Goal: Task Accomplishment & Management: Use online tool/utility

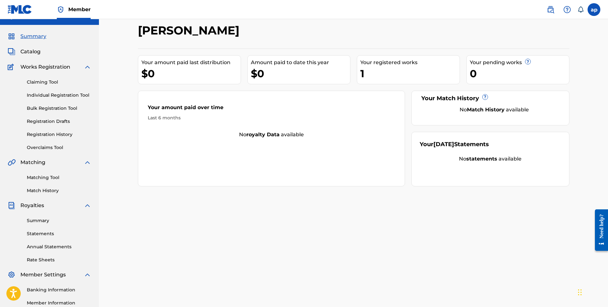
scroll to position [10, 0]
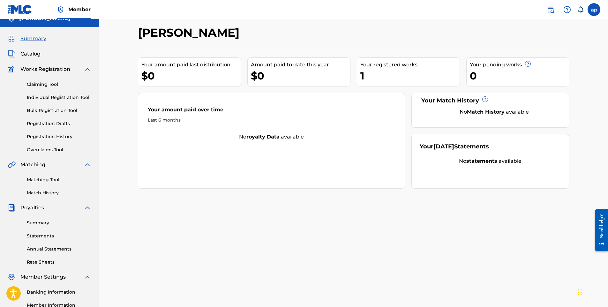
click at [605, 228] on div "Need help?" at bounding box center [602, 226] width 9 height 24
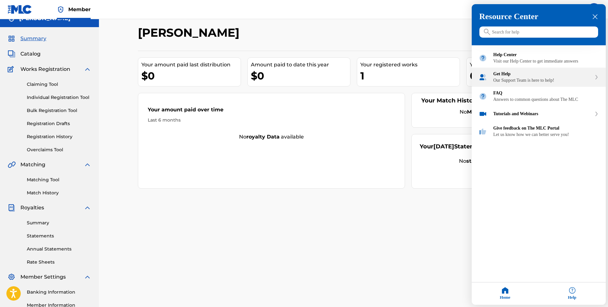
click at [554, 77] on div "Get Help" at bounding box center [543, 74] width 98 height 5
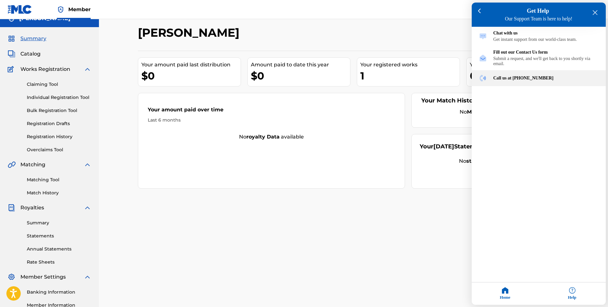
click at [538, 81] on div "Call us at [PHONE_NUMBER]" at bounding box center [546, 78] width 105 height 5
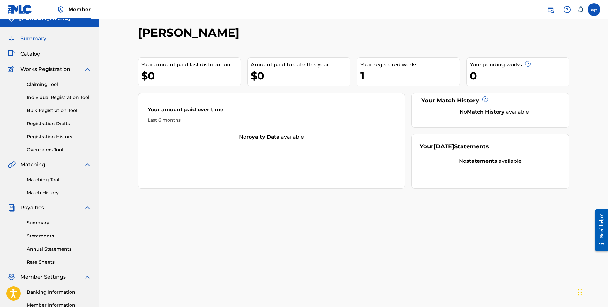
click at [599, 231] on div "Need help?" at bounding box center [602, 226] width 9 height 24
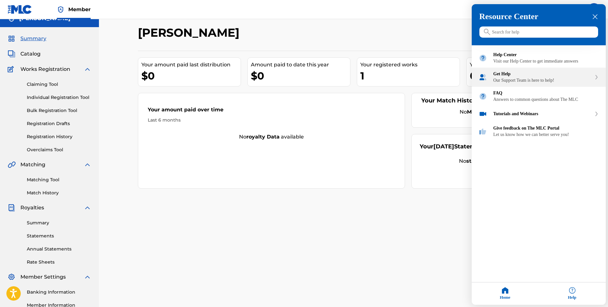
click at [545, 77] on div "Get Help" at bounding box center [543, 74] width 98 height 5
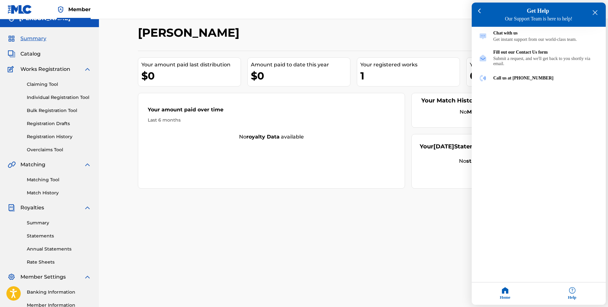
click at [48, 137] on div at bounding box center [304, 153] width 608 height 307
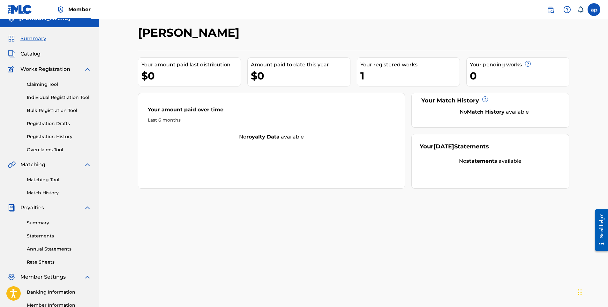
click at [48, 137] on link "Registration History" at bounding box center [59, 136] width 65 height 7
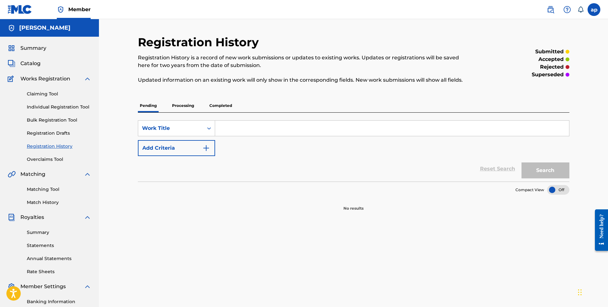
click at [217, 105] on p "Completed" at bounding box center [221, 105] width 27 height 13
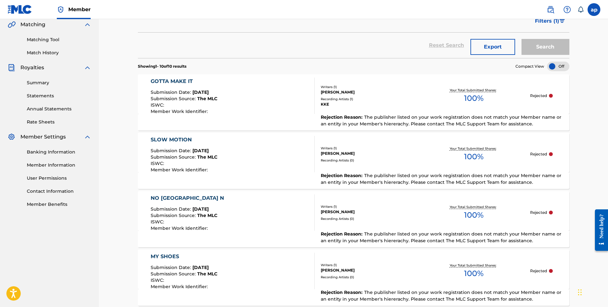
scroll to position [150, 0]
click at [601, 237] on div "Need help?" at bounding box center [602, 226] width 9 height 24
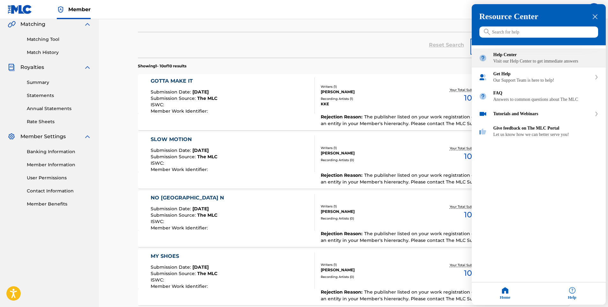
click at [530, 64] on div "Visit our Help Center to get immediate answers" at bounding box center [546, 61] width 105 height 5
click at [377, 101] on div at bounding box center [304, 153] width 608 height 307
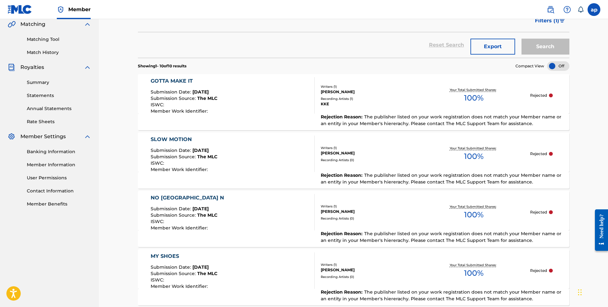
click at [469, 114] on span "The publisher listed on your work registration does not match your Member name …" at bounding box center [441, 120] width 241 height 12
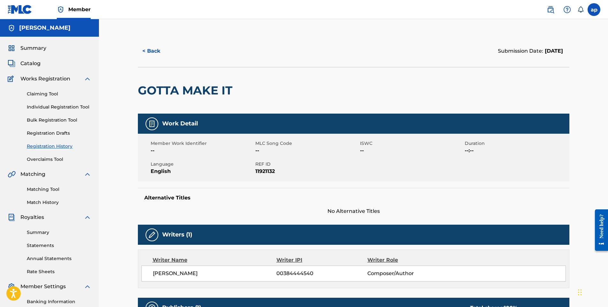
click at [87, 80] on img at bounding box center [88, 79] width 8 height 8
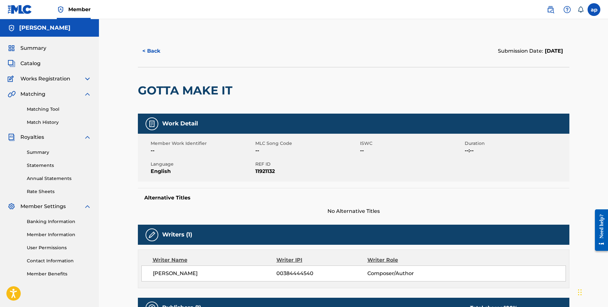
click at [23, 61] on span "Catalog" at bounding box center [30, 64] width 20 height 8
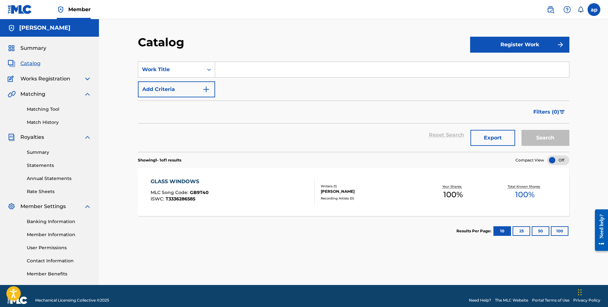
click at [544, 45] on button "Register Work" at bounding box center [519, 45] width 99 height 16
click at [47, 81] on span "Works Registration" at bounding box center [45, 79] width 50 height 8
click at [86, 80] on img at bounding box center [88, 79] width 8 height 8
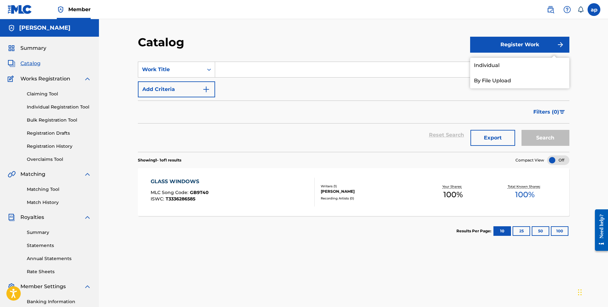
click at [26, 61] on span "Catalog" at bounding box center [30, 64] width 20 height 8
click at [448, 51] on div "Catalog" at bounding box center [304, 44] width 332 height 19
click at [592, 12] on label at bounding box center [594, 9] width 13 height 13
click at [594, 10] on input "ap antoine perry jr. antoinedimond@gmail.com Notification Preferences Profile L…" at bounding box center [594, 10] width 0 height 0
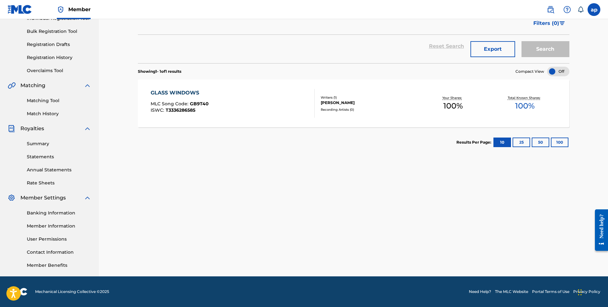
click at [60, 227] on link "Member Information" at bounding box center [59, 226] width 65 height 7
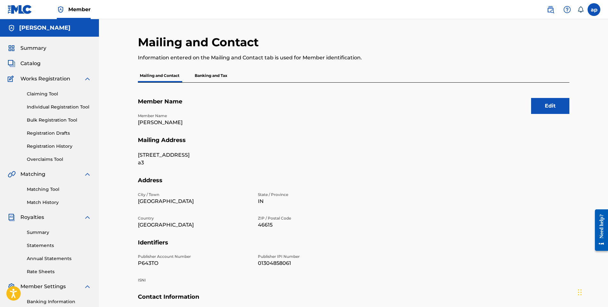
click at [41, 95] on link "Claiming Tool" at bounding box center [59, 94] width 65 height 7
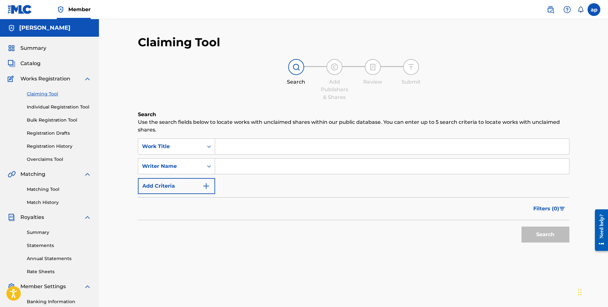
click at [232, 166] on input "Search Form" at bounding box center [392, 166] width 354 height 15
click at [196, 187] on button "Add Criteria" at bounding box center [176, 186] width 77 height 16
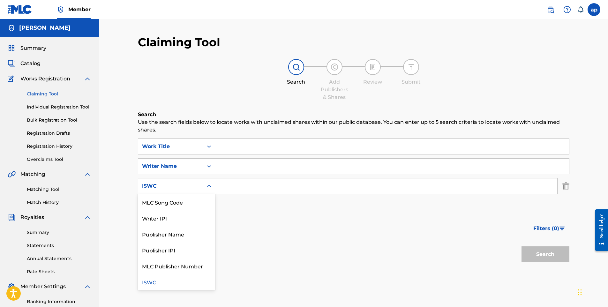
click at [208, 189] on icon "Search Form" at bounding box center [209, 186] width 6 height 6
click at [180, 222] on div "Writer IPI" at bounding box center [176, 218] width 77 height 16
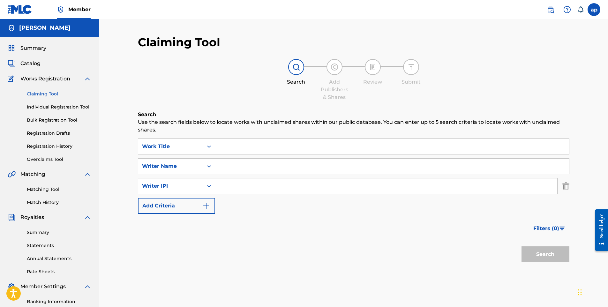
click at [230, 188] on input "Search Form" at bounding box center [386, 186] width 342 height 15
paste input "00384444540"
type input "00384444540"
click at [531, 256] on button "Search" at bounding box center [546, 255] width 48 height 16
drag, startPoint x: 271, startPoint y: 187, endPoint x: 217, endPoint y: 190, distance: 54.0
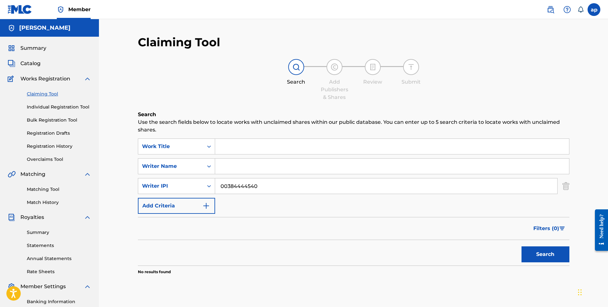
click at [217, 190] on input "00384444540" at bounding box center [386, 186] width 342 height 15
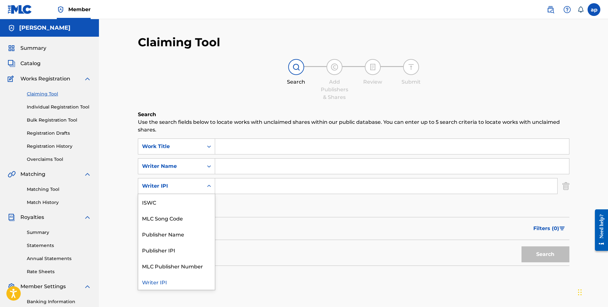
click at [209, 185] on icon "Search Form" at bounding box center [209, 186] width 6 height 6
click at [199, 200] on div "ISWC" at bounding box center [176, 202] width 77 height 16
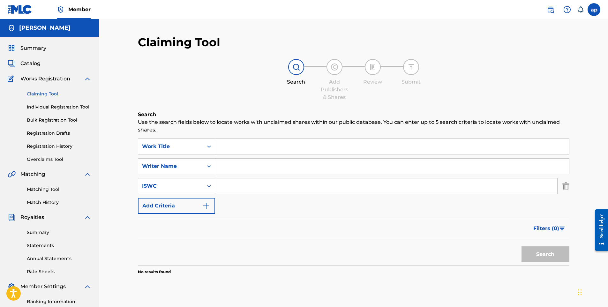
click at [227, 185] on input "Search Form" at bounding box center [386, 186] width 342 height 15
paste input "T-333.628.666-5"
click at [550, 251] on button "Search" at bounding box center [546, 255] width 48 height 16
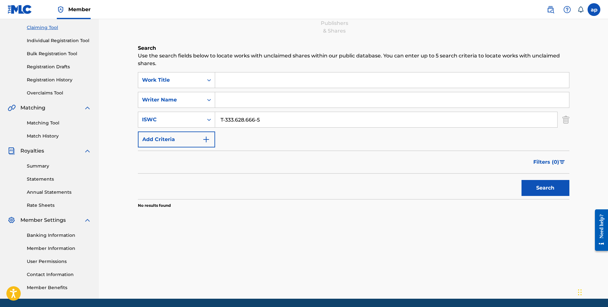
scroll to position [89, 0]
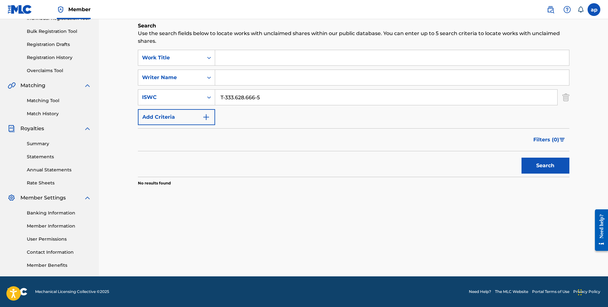
click at [220, 97] on input "T-333.628.666-5" at bounding box center [386, 97] width 342 height 15
click at [224, 97] on input "T-333.628.666-5" at bounding box center [386, 97] width 342 height 15
click at [522, 158] on button "Search" at bounding box center [546, 166] width 48 height 16
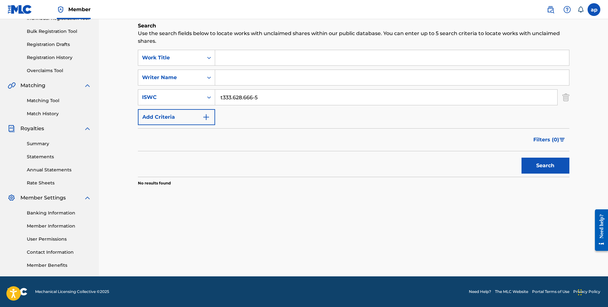
click at [522, 158] on button "Search" at bounding box center [546, 166] width 48 height 16
click at [255, 96] on input "T333.628.666-5" at bounding box center [386, 97] width 342 height 15
click at [522, 158] on button "Search" at bounding box center [546, 166] width 48 height 16
click at [244, 98] on input "T333.628.6665" at bounding box center [386, 97] width 342 height 15
click at [233, 98] on input "T333.6286665" at bounding box center [386, 97] width 342 height 15
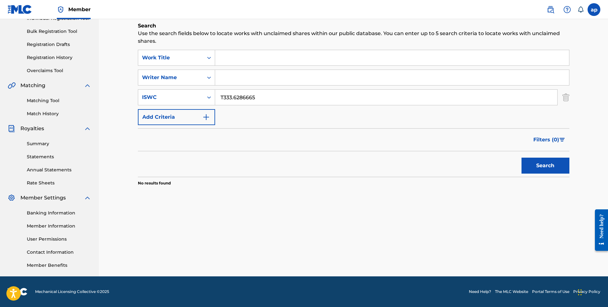
click at [233, 98] on input "T333.6286665" at bounding box center [386, 97] width 342 height 15
click at [522, 158] on button "Search" at bounding box center [546, 166] width 48 height 16
click at [223, 97] on input "T3336286665" at bounding box center [386, 97] width 342 height 15
type input "3336286665"
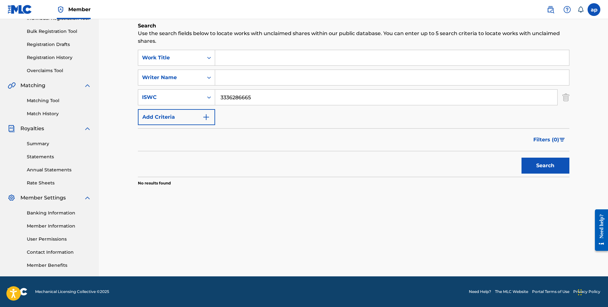
click at [522, 158] on button "Search" at bounding box center [546, 166] width 48 height 16
drag, startPoint x: 284, startPoint y: 100, endPoint x: 208, endPoint y: 102, distance: 76.7
click at [208, 102] on div "SearchWithCriteria423aaf4f-da2c-4da4-875c-e921f915814f ISWC 3336286665" at bounding box center [354, 97] width 432 height 16
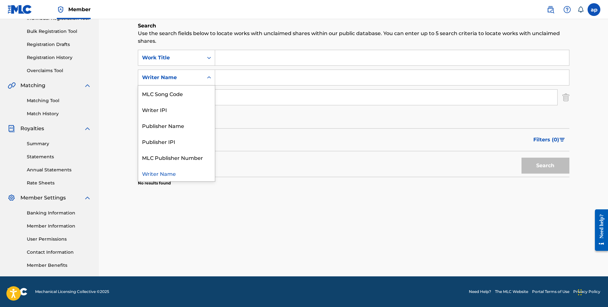
click at [209, 78] on icon "Search Form" at bounding box center [209, 77] width 6 height 6
click at [188, 145] on div "Publisher IPI" at bounding box center [176, 141] width 77 height 16
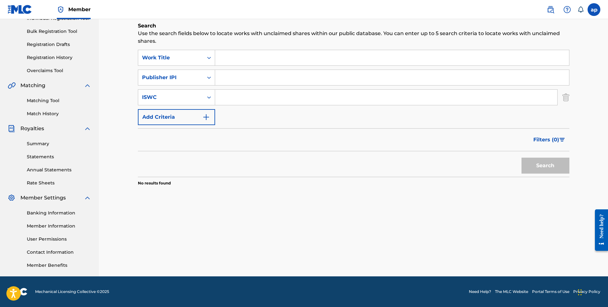
click at [238, 75] on input "Search Form" at bounding box center [392, 77] width 354 height 15
paste input "01304858061"
click at [536, 167] on button "Search" at bounding box center [546, 166] width 48 height 16
click at [221, 76] on input "01304858061" at bounding box center [392, 77] width 354 height 15
click at [286, 75] on input "01304858061" at bounding box center [392, 77] width 354 height 15
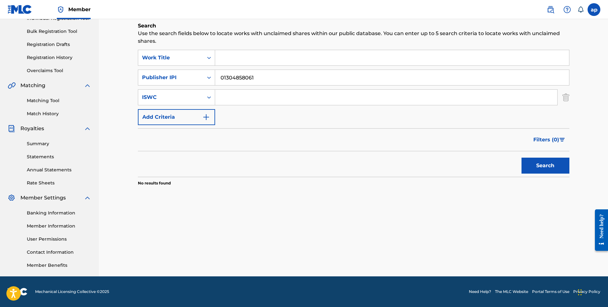
click at [555, 165] on button "Search" at bounding box center [546, 166] width 48 height 16
click at [257, 78] on input "01304858061" at bounding box center [392, 77] width 354 height 15
click at [220, 78] on input "01304858061" at bounding box center [392, 77] width 354 height 15
click at [522, 158] on button "Search" at bounding box center [546, 166] width 48 height 16
click at [222, 79] on input "01304858061" at bounding box center [392, 77] width 354 height 15
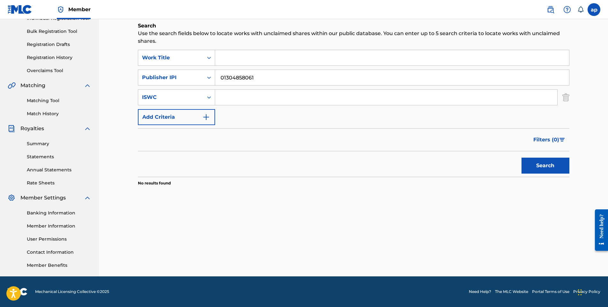
click at [223, 79] on input "01304858061" at bounding box center [392, 77] width 354 height 15
click at [522, 158] on button "Search" at bounding box center [546, 166] width 48 height 16
click at [229, 77] on input "1304858061" at bounding box center [392, 77] width 354 height 15
type input "134858061"
click at [522, 158] on button "Search" at bounding box center [546, 166] width 48 height 16
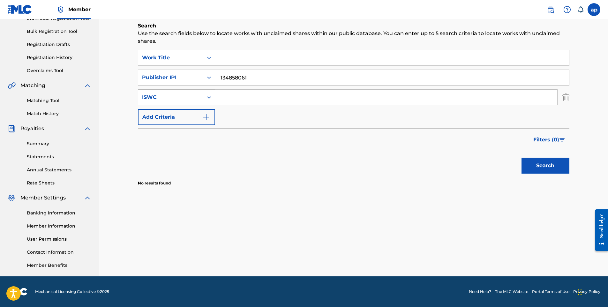
drag, startPoint x: 254, startPoint y: 78, endPoint x: 201, endPoint y: 90, distance: 54.0
click at [201, 90] on div "SearchWithCriteriac3474b33-b601-4753-abeb-11b4b560e340 Work Title SearchWithCri…" at bounding box center [354, 87] width 432 height 75
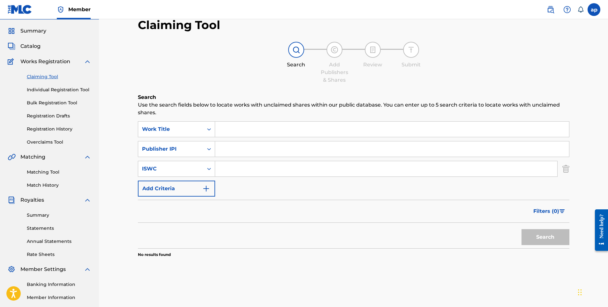
scroll to position [0, 0]
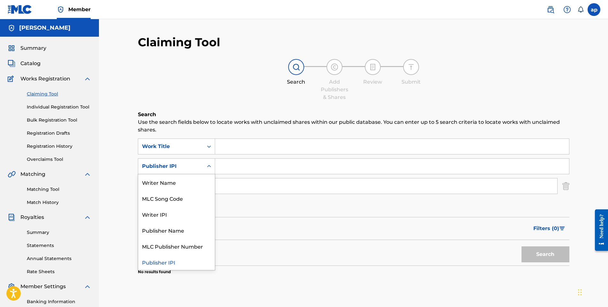
click at [210, 167] on icon "Search Form" at bounding box center [209, 166] width 6 height 6
click at [196, 210] on div "Writer IPI" at bounding box center [176, 214] width 77 height 16
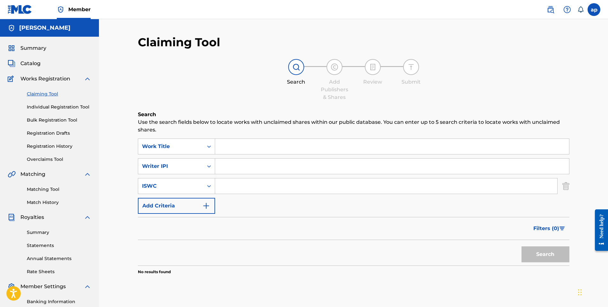
click at [233, 167] on input "Search Form" at bounding box center [392, 166] width 354 height 15
paste input "00384444540"
click at [534, 255] on button "Search" at bounding box center [546, 255] width 48 height 16
drag, startPoint x: 263, startPoint y: 166, endPoint x: 232, endPoint y: 167, distance: 31.3
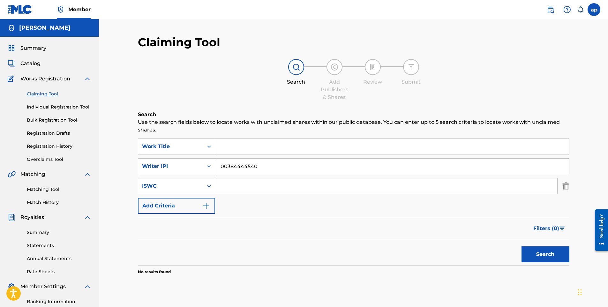
click at [232, 167] on input "00384444540" at bounding box center [392, 166] width 354 height 15
click at [264, 170] on input "00444454038" at bounding box center [392, 166] width 354 height 15
type input "0"
type input "00384444540"
click at [522, 247] on button "Search" at bounding box center [546, 255] width 48 height 16
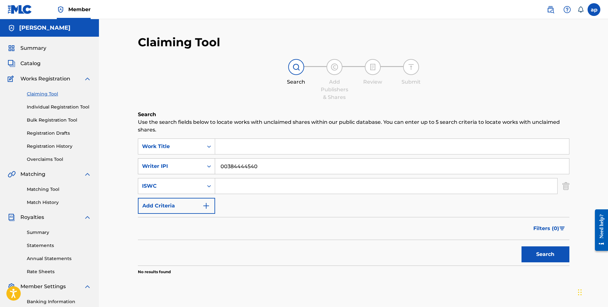
drag, startPoint x: 263, startPoint y: 169, endPoint x: 207, endPoint y: 171, distance: 56.9
click at [207, 171] on div "SearchWithCriteria8fe7cc42-b3f7-4e3b-abac-703e0f8f7d00 Writer IPI 00384444540" at bounding box center [354, 166] width 432 height 16
click at [38, 189] on link "Matching Tool" at bounding box center [59, 189] width 65 height 7
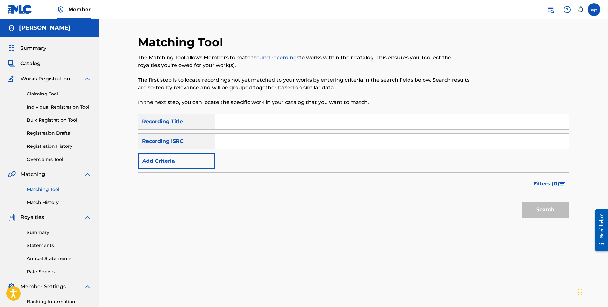
click at [225, 142] on input "Search Form" at bounding box center [392, 141] width 354 height 15
click at [205, 159] on img "Search Form" at bounding box center [206, 161] width 8 height 8
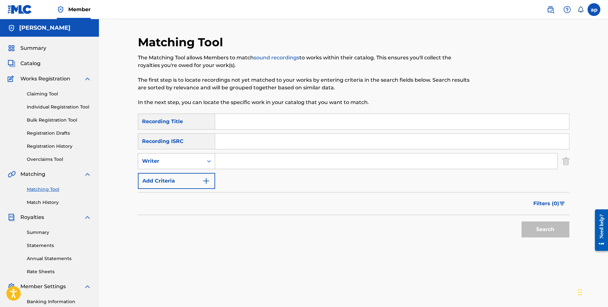
click at [203, 161] on div "Search Form" at bounding box center [208, 161] width 11 height 15
click at [179, 194] on div "Writer" at bounding box center [176, 193] width 77 height 16
click at [224, 158] on input "Search Form" at bounding box center [386, 161] width 342 height 15
type input "ANTOINE PERRY JR"
click at [522, 222] on button "Search" at bounding box center [546, 230] width 48 height 16
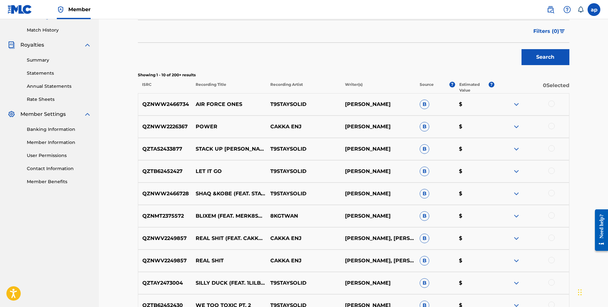
scroll to position [172, 0]
click at [552, 127] on div at bounding box center [552, 127] width 6 height 6
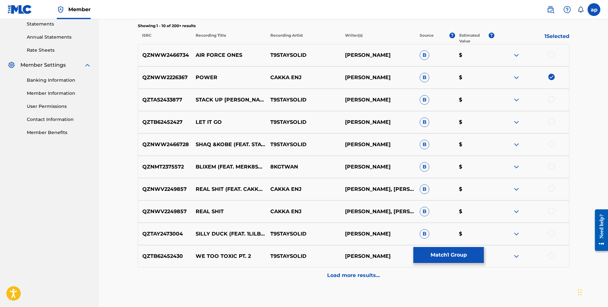
scroll to position [222, 0]
click at [550, 188] on div at bounding box center [552, 188] width 6 height 6
drag, startPoint x: 550, startPoint y: 188, endPoint x: 550, endPoint y: 210, distance: 21.7
click at [550, 210] on div "QZNWW2466734 AIR FORCE ONES T9STAYSOLID ANTOINE PERRY B $ QZNWW2226367 POWER CA…" at bounding box center [354, 164] width 432 height 240
click at [550, 210] on div at bounding box center [552, 211] width 6 height 6
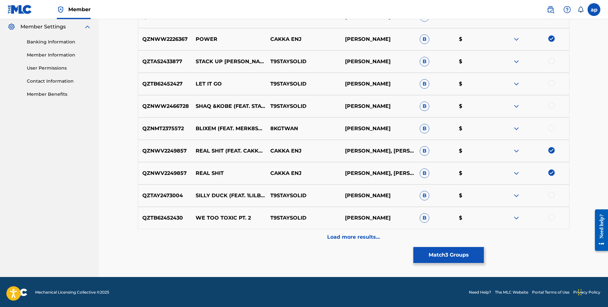
scroll to position [261, 0]
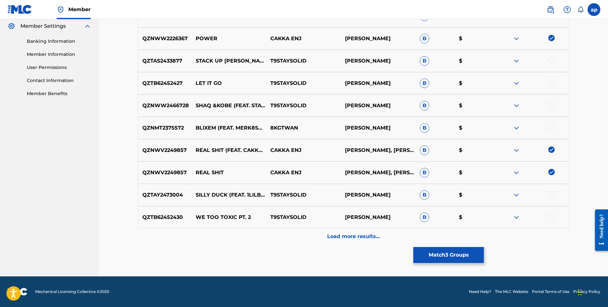
click at [363, 235] on p "Load more results..." at bounding box center [353, 237] width 53 height 8
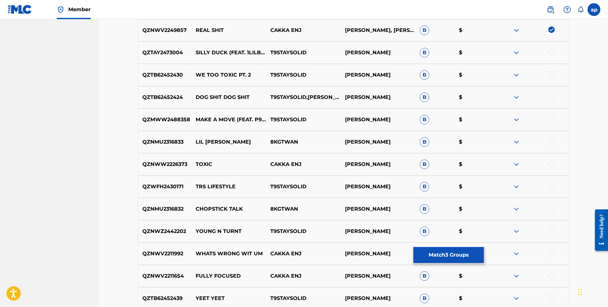
scroll to position [406, 0]
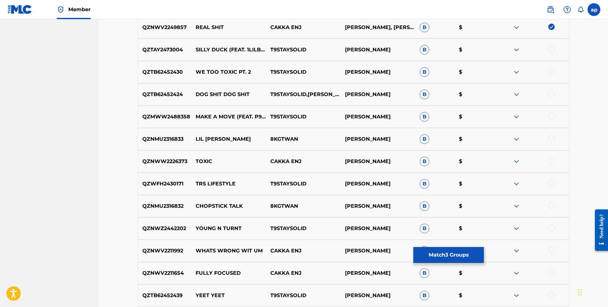
click at [551, 163] on div at bounding box center [552, 161] width 6 height 6
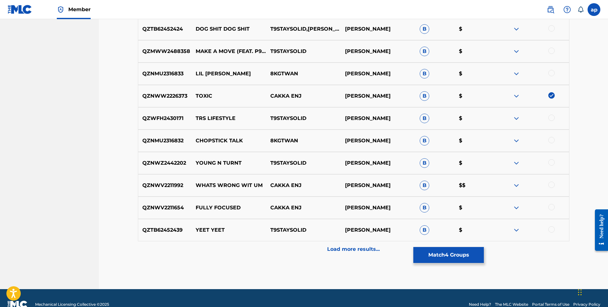
scroll to position [471, 0]
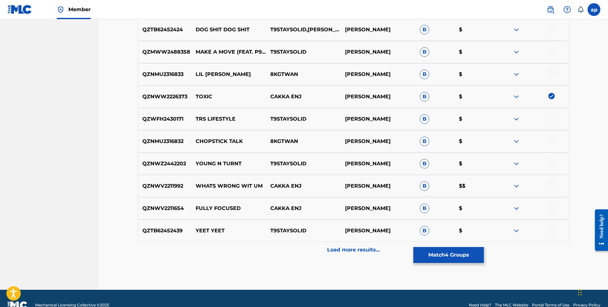
click at [549, 209] on div at bounding box center [552, 208] width 6 height 6
click at [552, 185] on div at bounding box center [552, 185] width 6 height 6
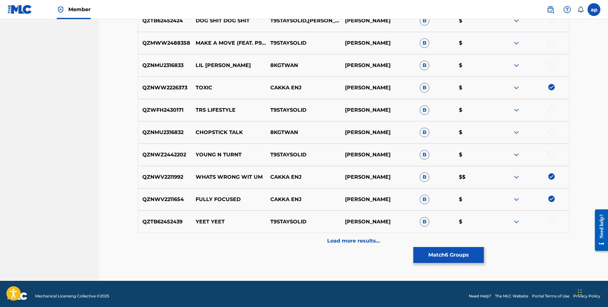
scroll to position [481, 0]
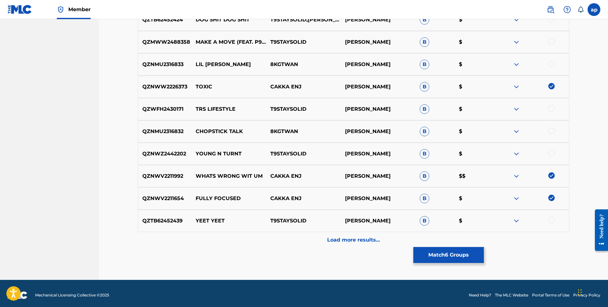
click at [351, 240] on p "Load more results..." at bounding box center [353, 240] width 53 height 8
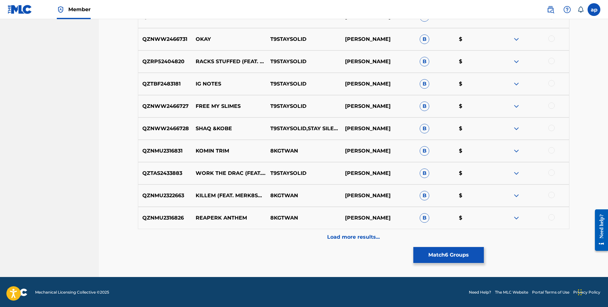
scroll to position [708, 0]
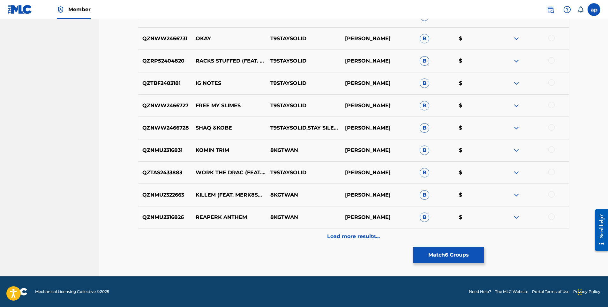
click at [364, 233] on p "Load more results..." at bounding box center [353, 237] width 53 height 8
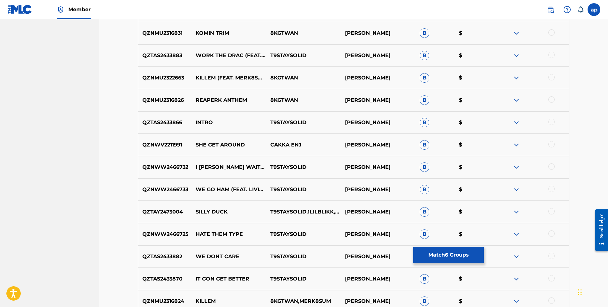
scroll to position [825, 0]
click at [552, 142] on div at bounding box center [552, 144] width 6 height 6
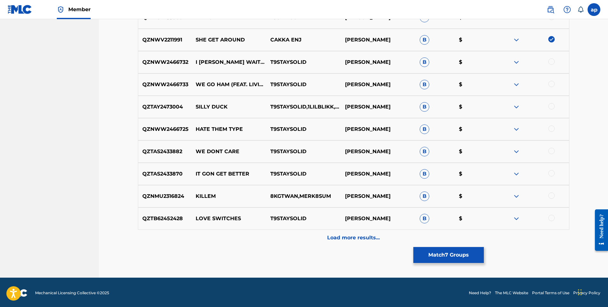
scroll to position [931, 0]
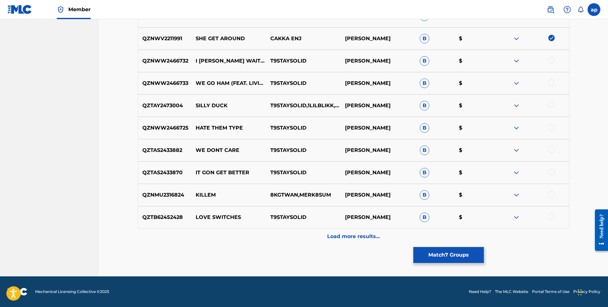
click at [366, 236] on p "Load more results..." at bounding box center [353, 237] width 53 height 8
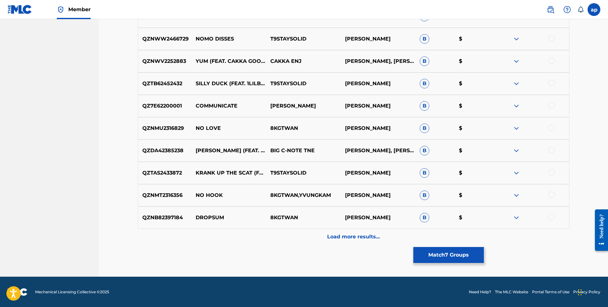
scroll to position [1155, 0]
click at [352, 240] on p "Load more results..." at bounding box center [353, 237] width 53 height 8
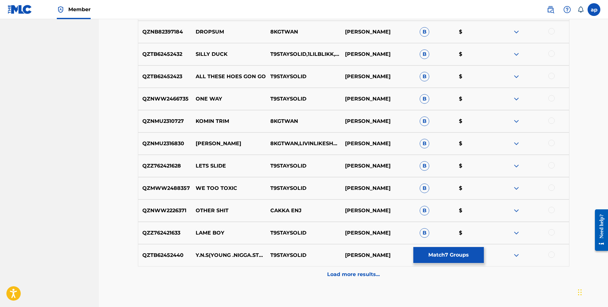
scroll to position [1343, 0]
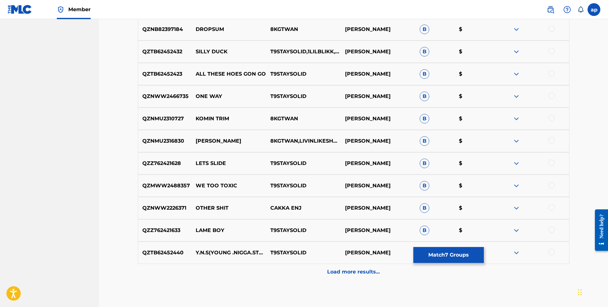
click at [549, 209] on div at bounding box center [552, 207] width 6 height 6
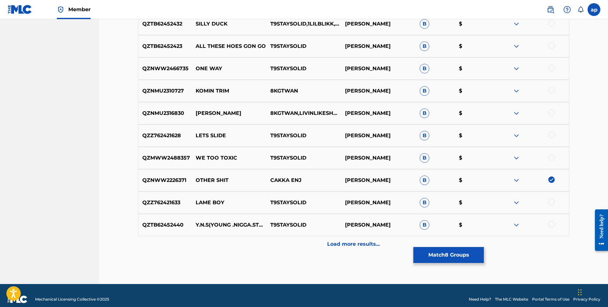
scroll to position [1366, 0]
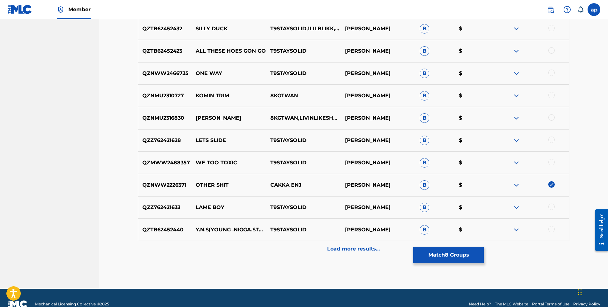
click at [376, 247] on p "Load more results..." at bounding box center [353, 249] width 53 height 8
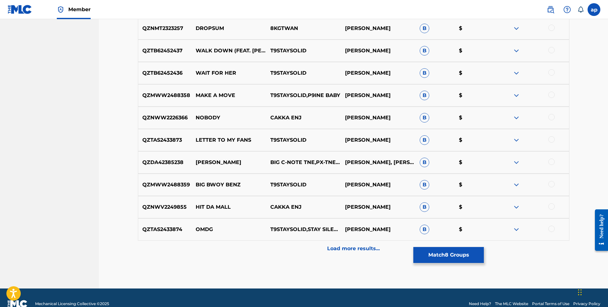
scroll to position [1591, 0]
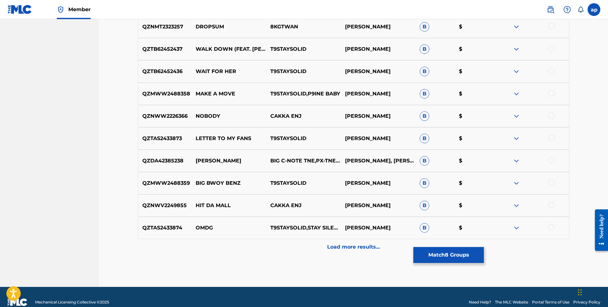
click at [552, 206] on div at bounding box center [552, 205] width 6 height 6
click at [376, 244] on p "Load more results..." at bounding box center [353, 247] width 53 height 8
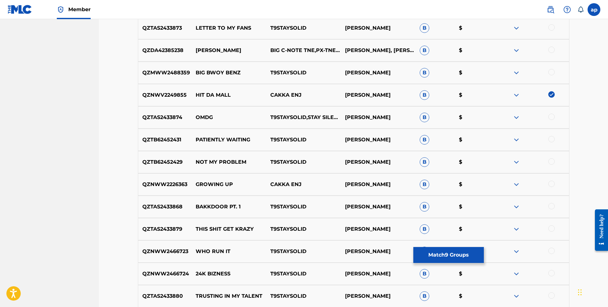
scroll to position [1715, 0]
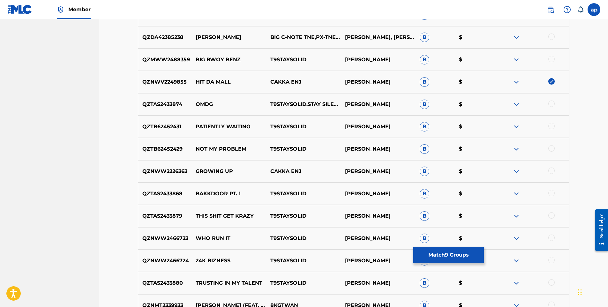
click at [553, 170] on div at bounding box center [552, 171] width 6 height 6
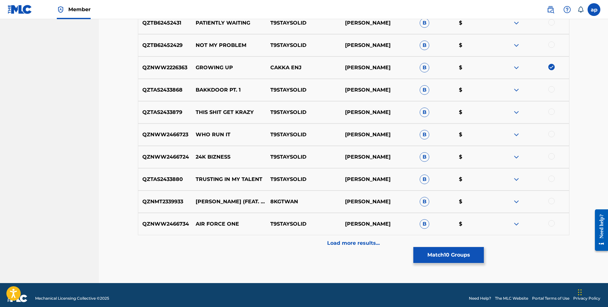
scroll to position [1825, 0]
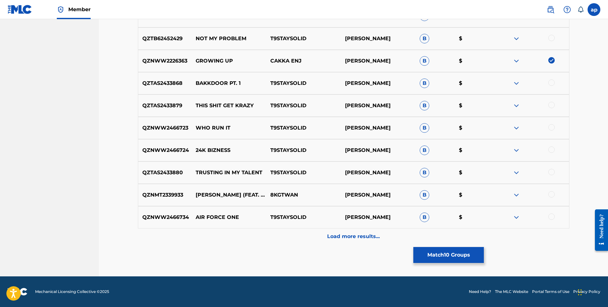
click at [344, 232] on div "Load more results..." at bounding box center [354, 237] width 432 height 16
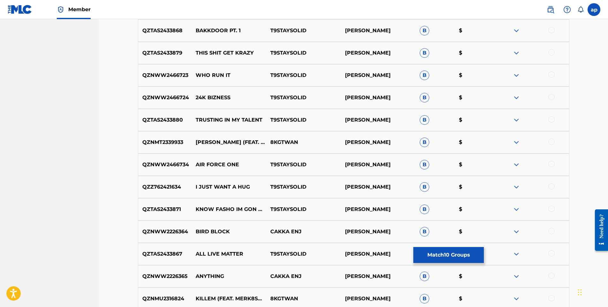
scroll to position [1887, 0]
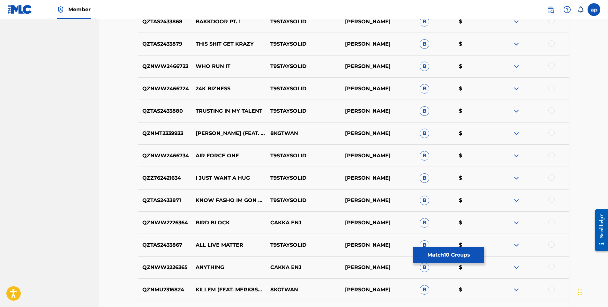
click at [551, 222] on div at bounding box center [552, 222] width 6 height 6
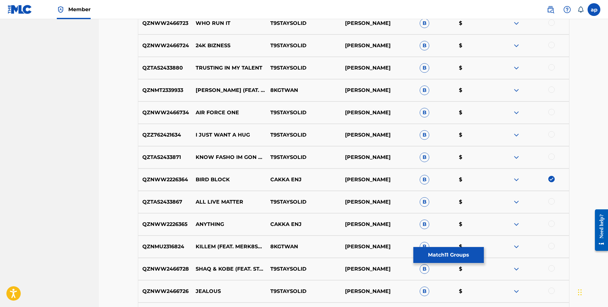
scroll to position [1938, 0]
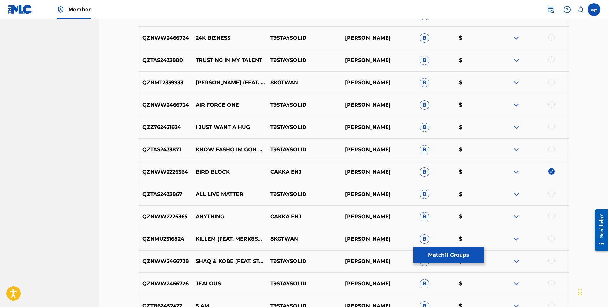
click at [550, 217] on div at bounding box center [552, 216] width 6 height 6
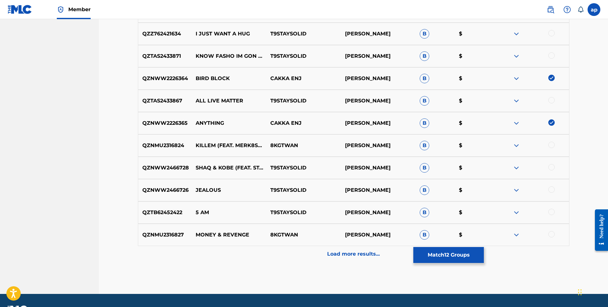
scroll to position [2032, 0]
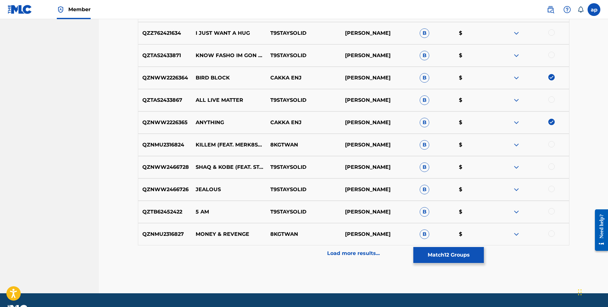
click at [374, 254] on p "Load more results..." at bounding box center [353, 254] width 53 height 8
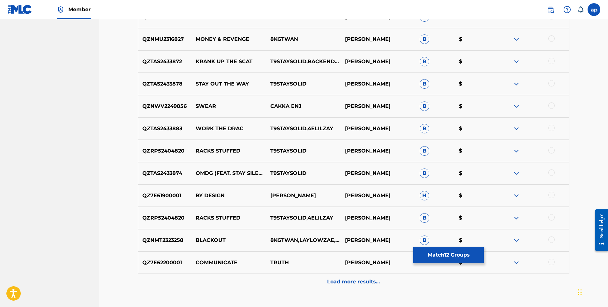
scroll to position [2228, 0]
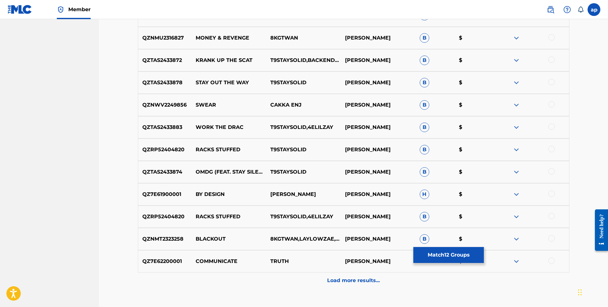
click at [358, 284] on p "Load more results..." at bounding box center [353, 281] width 53 height 8
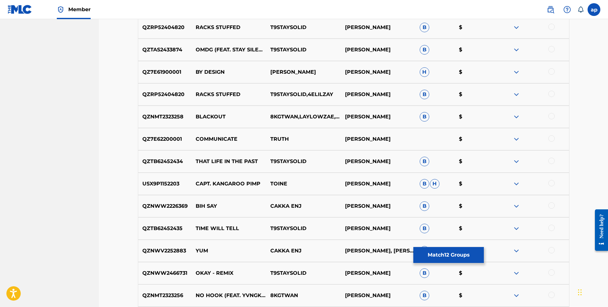
scroll to position [2359, 0]
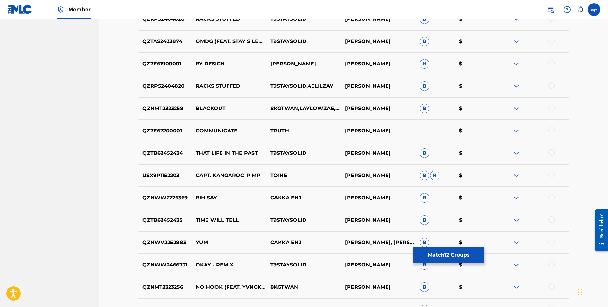
click at [552, 197] on div at bounding box center [552, 197] width 6 height 6
click at [551, 243] on div at bounding box center [552, 242] width 6 height 6
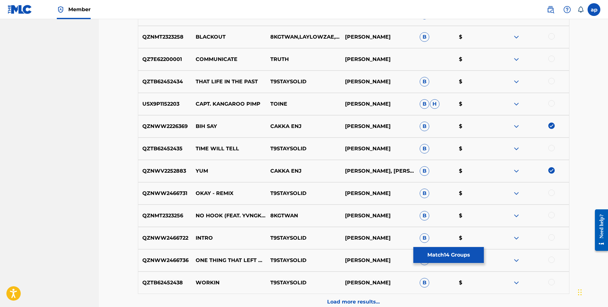
scroll to position [2467, 0]
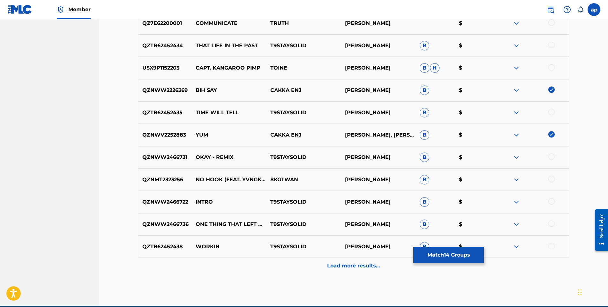
click at [374, 261] on div "Load more results..." at bounding box center [354, 266] width 432 height 16
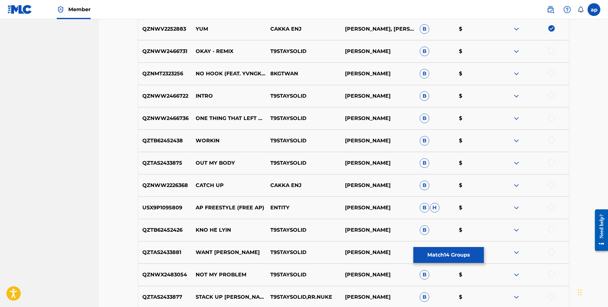
scroll to position [2573, 0]
click at [553, 182] on div at bounding box center [552, 184] width 6 height 6
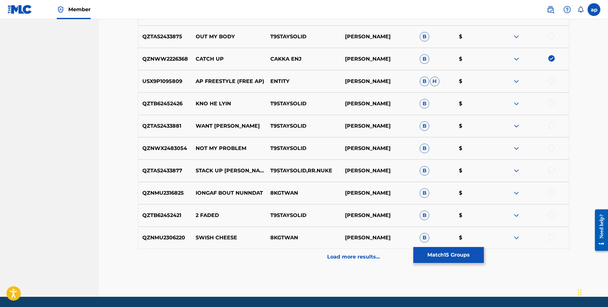
scroll to position [2720, 0]
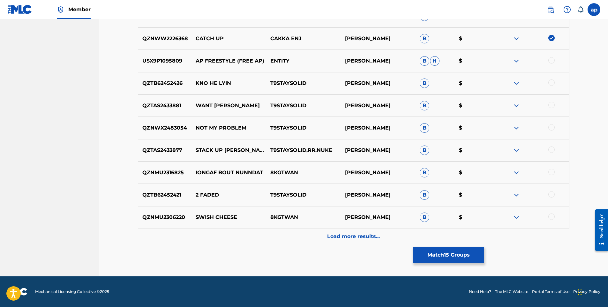
click at [358, 240] on p "Load more results..." at bounding box center [353, 237] width 53 height 8
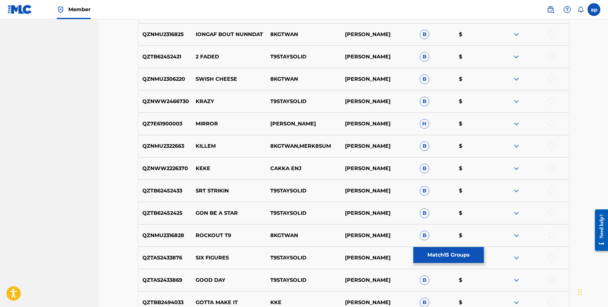
scroll to position [2859, 0]
click at [552, 169] on div at bounding box center [552, 167] width 6 height 6
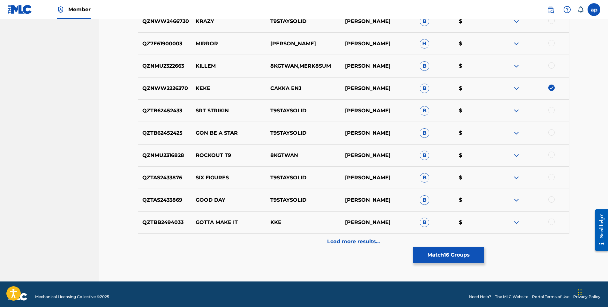
scroll to position [2943, 0]
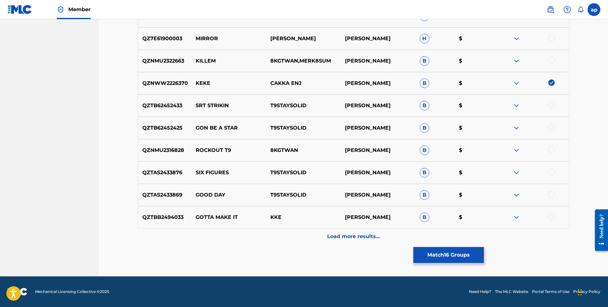
click at [554, 217] on div at bounding box center [552, 217] width 6 height 6
click at [380, 238] on p "Load more results..." at bounding box center [353, 237] width 53 height 8
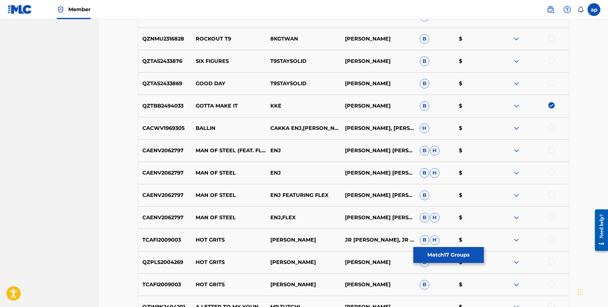
scroll to position [3055, 0]
click at [552, 128] on div at bounding box center [552, 127] width 6 height 6
click at [550, 171] on div at bounding box center [552, 172] width 6 height 6
click at [550, 151] on div at bounding box center [552, 150] width 6 height 6
click at [553, 195] on div at bounding box center [552, 194] width 6 height 6
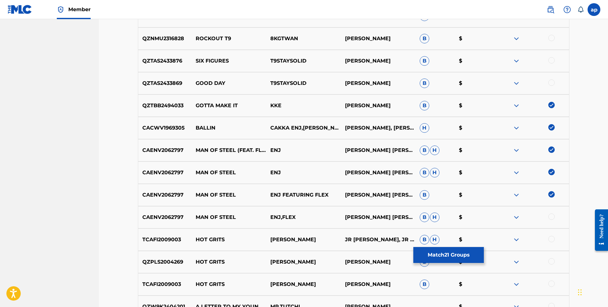
click at [552, 216] on div at bounding box center [552, 217] width 6 height 6
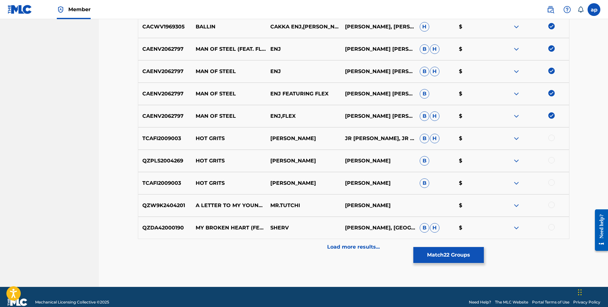
scroll to position [3157, 0]
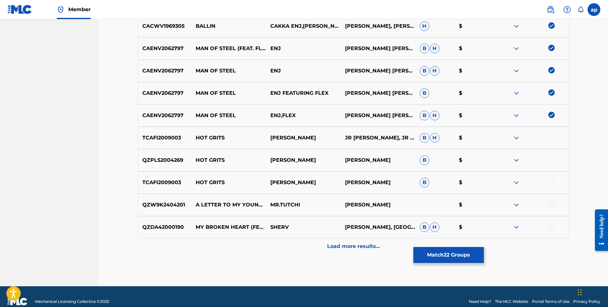
click at [378, 247] on p "Load more results..." at bounding box center [353, 247] width 53 height 8
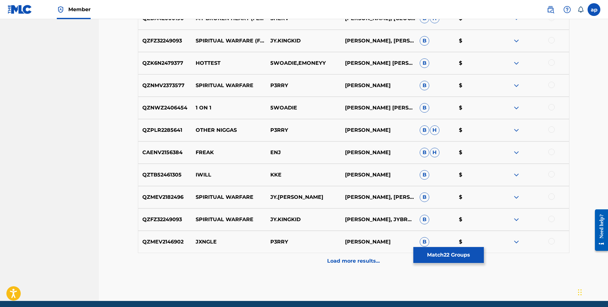
scroll to position [3368, 0]
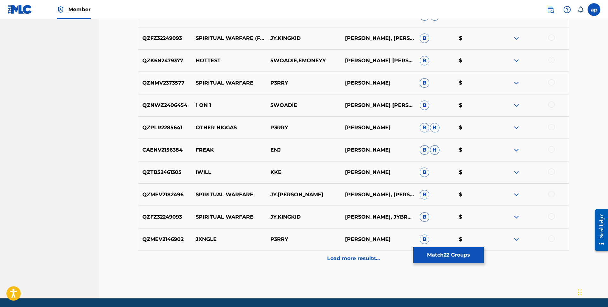
click at [553, 172] on div at bounding box center [552, 172] width 6 height 6
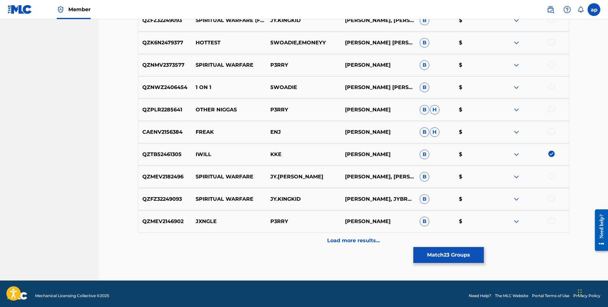
scroll to position [3390, 0]
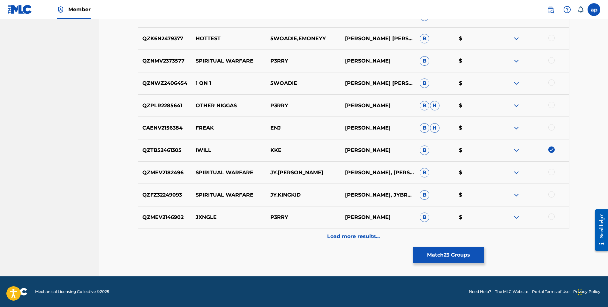
click at [359, 239] on p "Load more results..." at bounding box center [353, 237] width 53 height 8
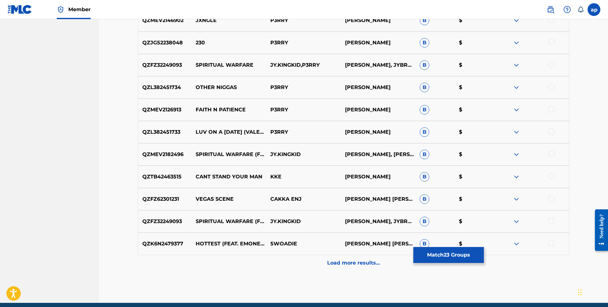
scroll to position [3588, 0]
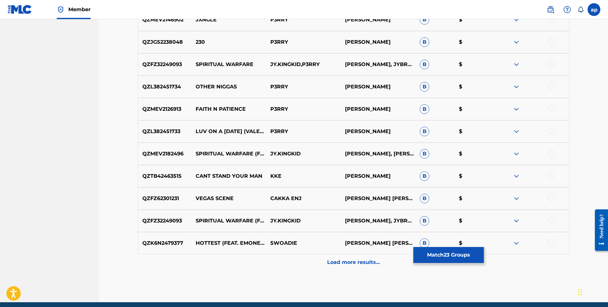
click at [551, 174] on div at bounding box center [552, 175] width 6 height 6
click at [554, 200] on div at bounding box center [552, 198] width 6 height 6
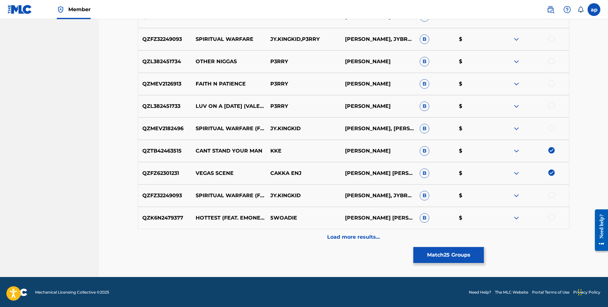
scroll to position [3614, 0]
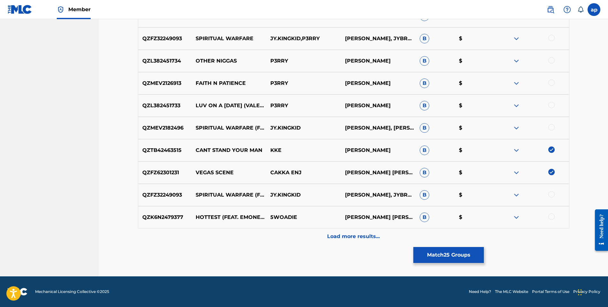
click at [331, 239] on p "Load more results..." at bounding box center [353, 237] width 53 height 8
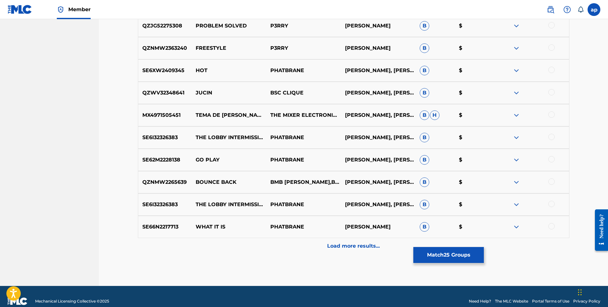
scroll to position [3828, 0]
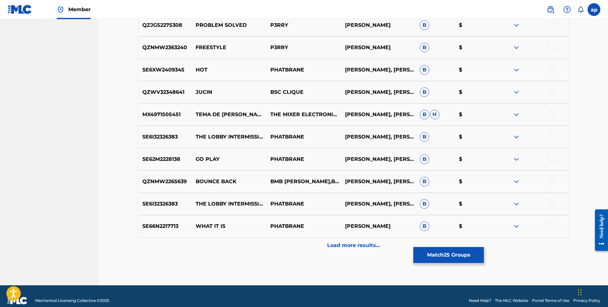
click at [351, 245] on p "Load more results..." at bounding box center [353, 246] width 53 height 8
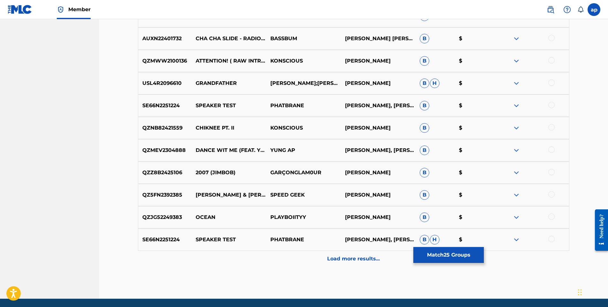
scroll to position [4039, 0]
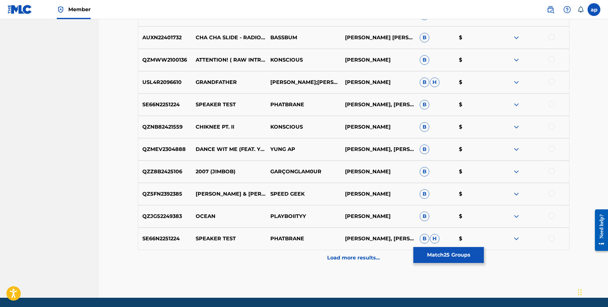
click at [351, 258] on p "Load more results..." at bounding box center [353, 258] width 53 height 8
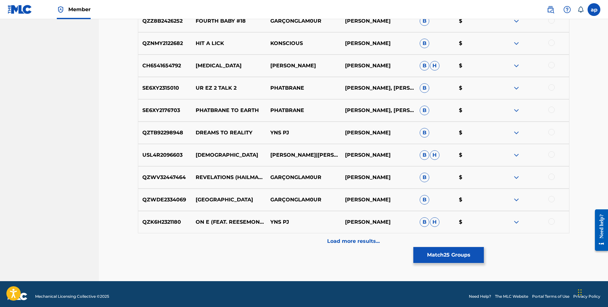
scroll to position [4284, 0]
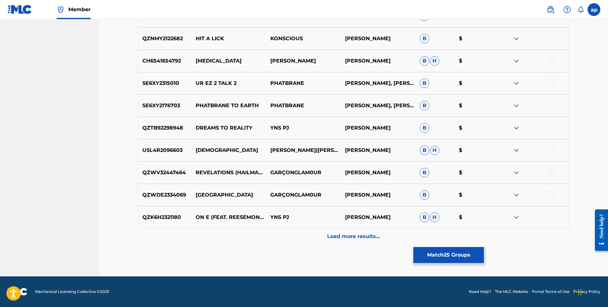
click at [359, 233] on p "Load more results..." at bounding box center [353, 237] width 53 height 8
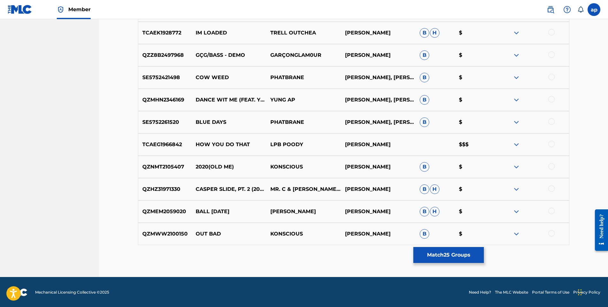
scroll to position [4492, 0]
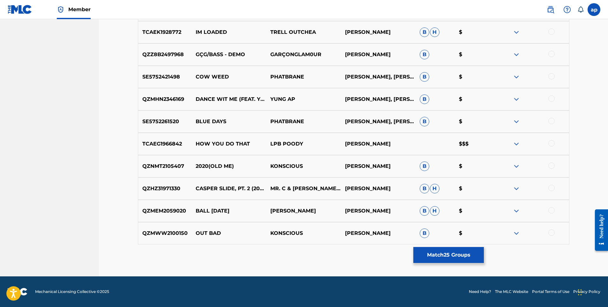
click at [427, 255] on button "Match 25 Groups" at bounding box center [449, 255] width 71 height 16
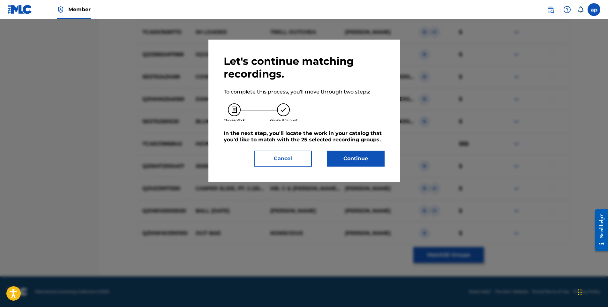
click at [354, 156] on button "Continue" at bounding box center [355, 159] width 57 height 16
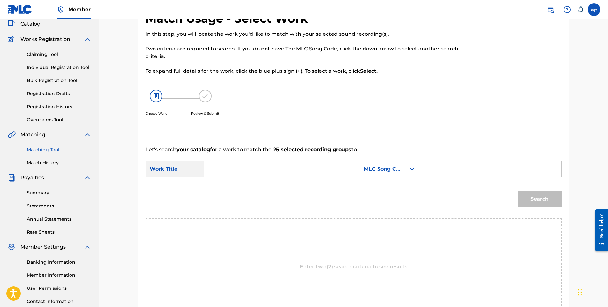
scroll to position [32, 0]
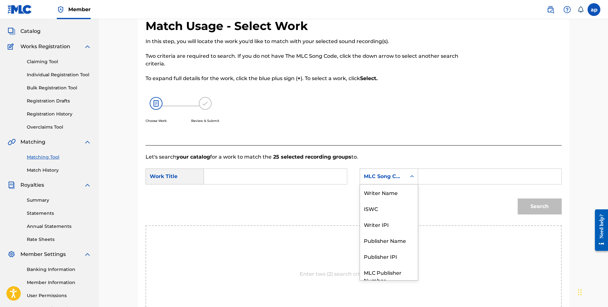
click at [373, 182] on div "MLC Song Code" at bounding box center [383, 177] width 46 height 12
click at [383, 196] on div "Writer Name" at bounding box center [389, 193] width 58 height 16
click at [430, 178] on input "Search Form" at bounding box center [490, 176] width 132 height 15
type input "ANTOINE PERRY JR"
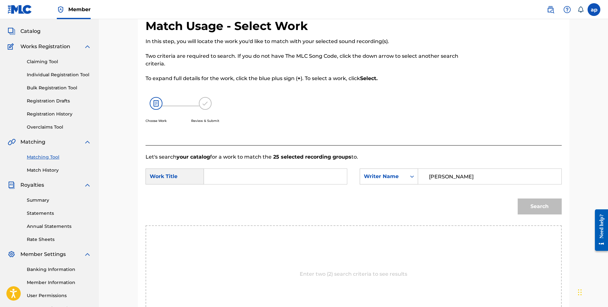
click at [488, 202] on div "Search" at bounding box center [354, 208] width 416 height 33
click at [503, 183] on input "ANTOINE PERRY JR" at bounding box center [490, 176] width 132 height 15
click at [275, 181] on input "Search Form" at bounding box center [275, 176] width 132 height 15
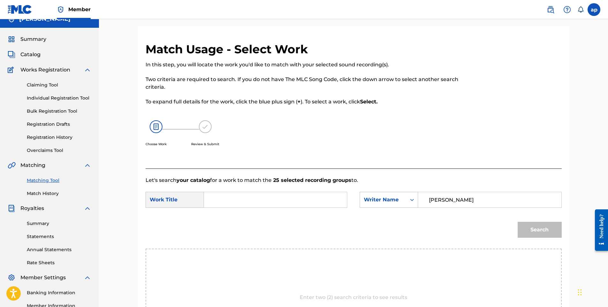
scroll to position [8, 0]
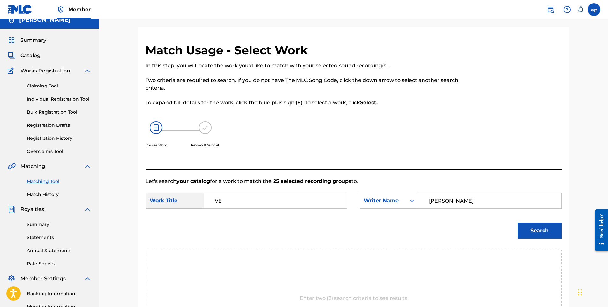
type input "V"
type input "VEGAS"
click at [549, 228] on button "Search" at bounding box center [540, 231] width 44 height 16
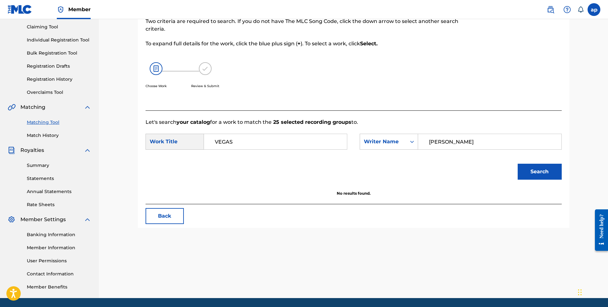
scroll to position [62, 0]
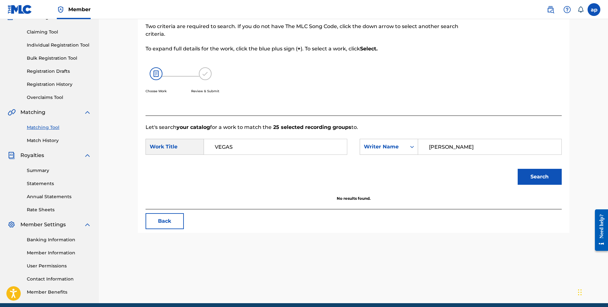
drag, startPoint x: 486, startPoint y: 147, endPoint x: 429, endPoint y: 150, distance: 57.2
click at [429, 150] on input "ANTOINE PERRY JR" at bounding box center [490, 146] width 132 height 15
click at [413, 147] on icon "Search Form" at bounding box center [412, 147] width 4 height 2
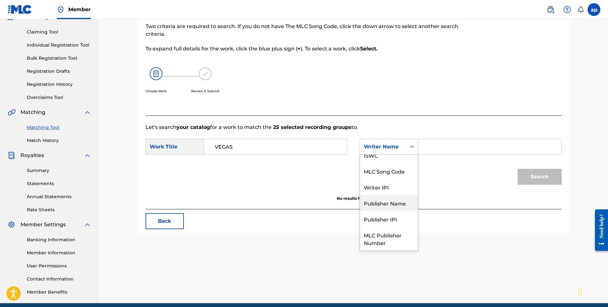
scroll to position [0, 0]
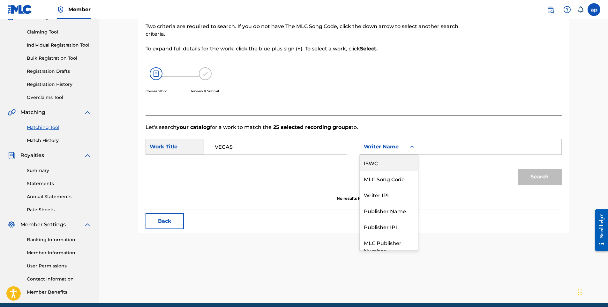
click at [397, 167] on div "ISWC" at bounding box center [389, 163] width 58 height 16
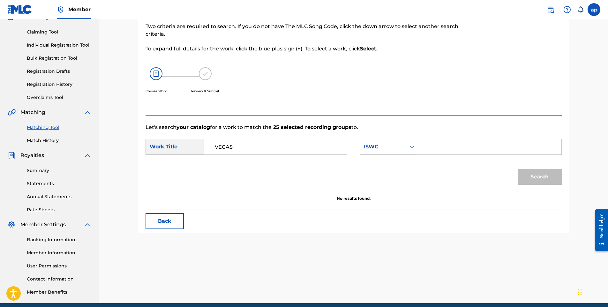
click at [434, 147] on input "Search Form" at bounding box center [490, 146] width 132 height 15
click at [269, 150] on input "VEGAS" at bounding box center [275, 146] width 132 height 15
type input "V"
click at [158, 73] on img at bounding box center [156, 73] width 13 height 13
click at [183, 225] on button "Back" at bounding box center [165, 221] width 38 height 16
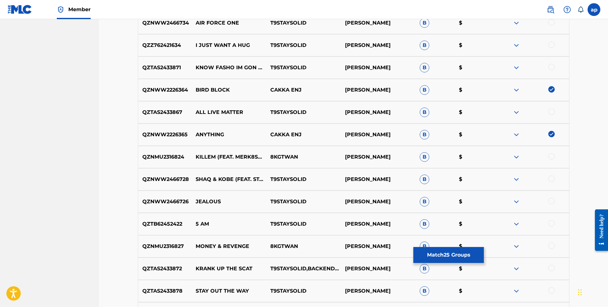
scroll to position [2021, 0]
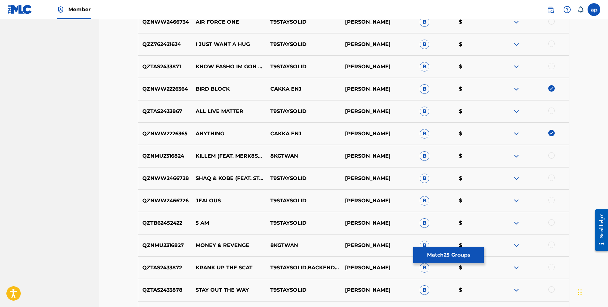
click at [310, 204] on p "T9STAYSOLID" at bounding box center [303, 201] width 75 height 8
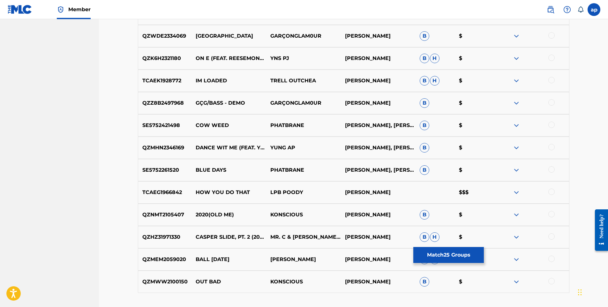
scroll to position [4492, 0]
